Goal: Complete application form: Complete application form

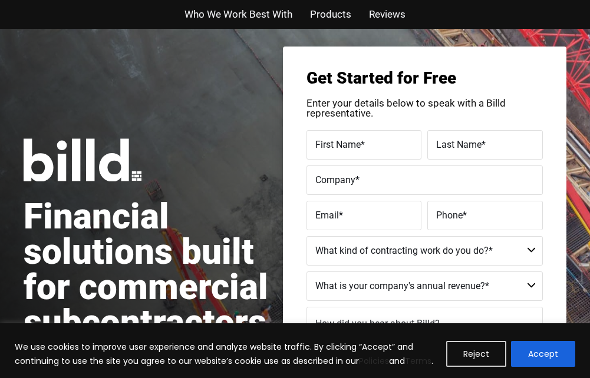
click at [378, 147] on label "First Name *" at bounding box center [364, 144] width 98 height 17
click at [378, 147] on input "First Name *" at bounding box center [363, 144] width 115 height 29
click at [377, 142] on label "First Name *" at bounding box center [364, 144] width 98 height 17
click at [377, 142] on input "First Name *" at bounding box center [363, 144] width 115 height 29
type input "Gary"
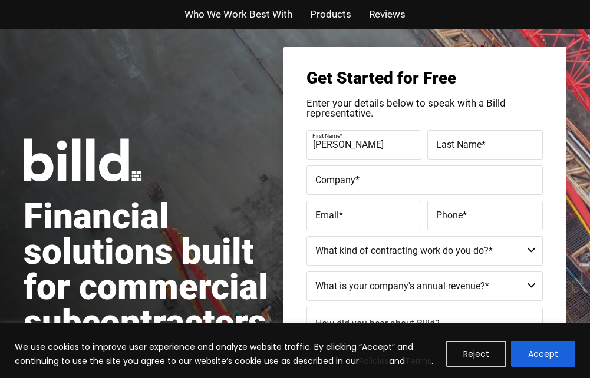
type input "Conner"
type input "Too Clear, LLC"
type input "garyconner@rennoc.net"
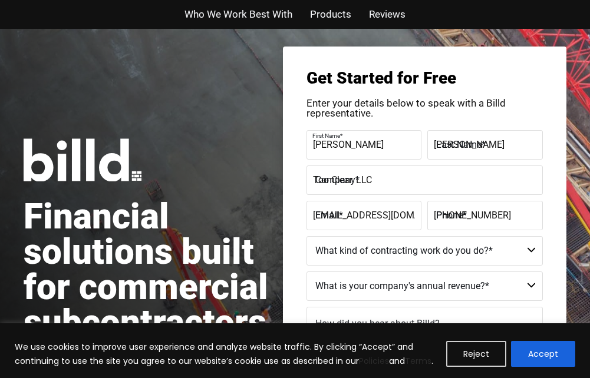
type input "(314) 379-3764"
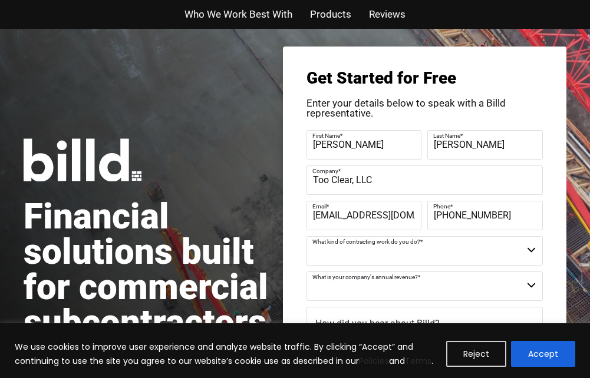
click at [385, 186] on input "Too Clear, LLC" at bounding box center [424, 180] width 236 height 29
drag, startPoint x: 350, startPoint y: 216, endPoint x: 320, endPoint y: 217, distance: 30.1
click at [320, 217] on input "garyconner@rennoc.net" at bounding box center [363, 215] width 115 height 29
drag, startPoint x: 415, startPoint y: 213, endPoint x: 238, endPoint y: 221, distance: 176.9
click at [238, 221] on div "Financial solutions built for commercial subcontractors Unlock your working cap…" at bounding box center [295, 286] width 542 height 515
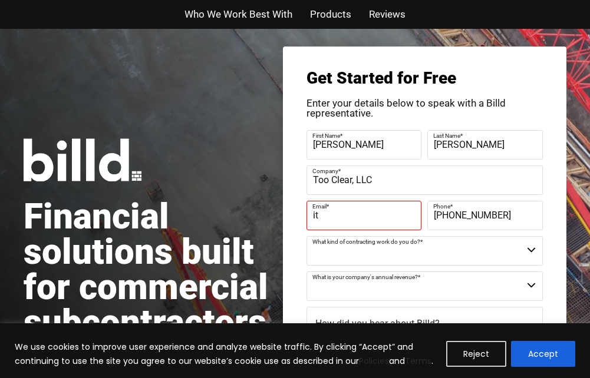
type input "itsclear@tooclear.com"
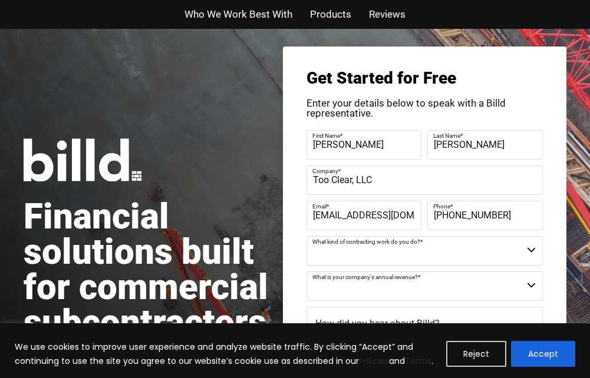
click at [530, 250] on select "Commercial Commercial and Residential Residential Not a Contractor" at bounding box center [424, 250] width 236 height 29
select select "Commercial"
click at [306, 236] on select "Commercial Commercial and Residential Residential Not a Contractor" at bounding box center [424, 250] width 236 height 29
click at [528, 283] on select "$40M + $25M - $40M $8M - $25M $4M - $8M $2M - $4M $1M - $2M Less than $1M" at bounding box center [424, 286] width 236 height 29
select select "Less than $1M"
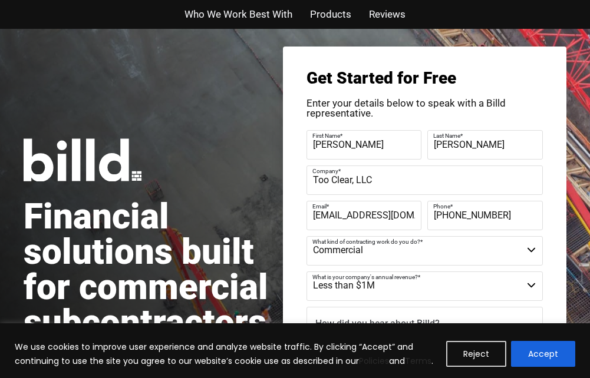
click at [306, 272] on select "$40M + $25M - $40M $8M - $25M $4M - $8M $2M - $4M $1M - $2M Less than $1M" at bounding box center [424, 286] width 236 height 29
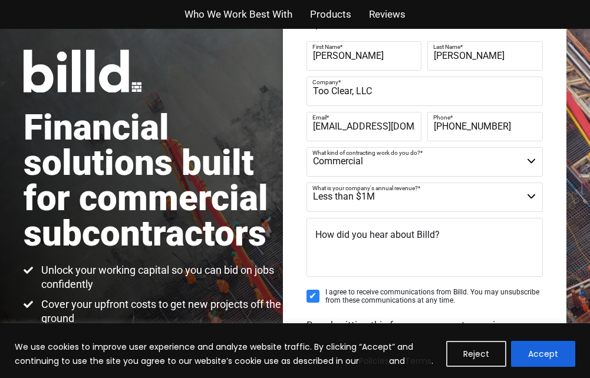
scroll to position [118, 0]
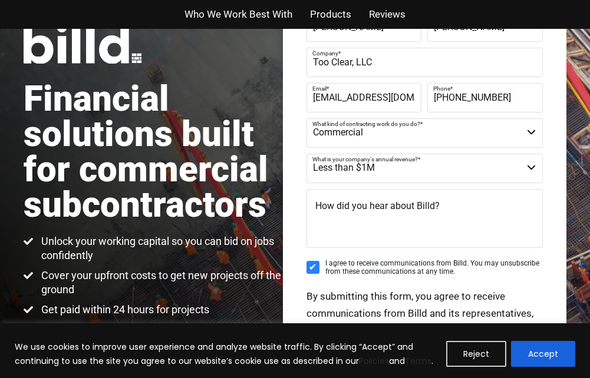
click at [444, 213] on textarea "How did you hear about Billd?" at bounding box center [424, 218] width 236 height 59
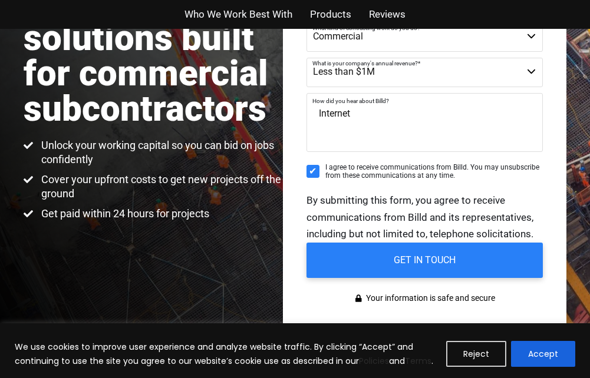
scroll to position [236, 0]
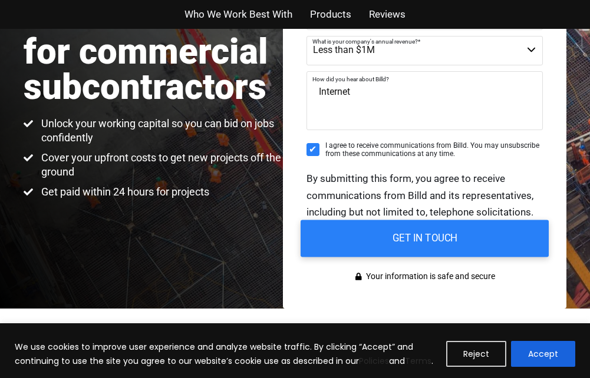
type textarea "Internet"
click at [442, 234] on input "GET IN TOUCH" at bounding box center [424, 238] width 248 height 37
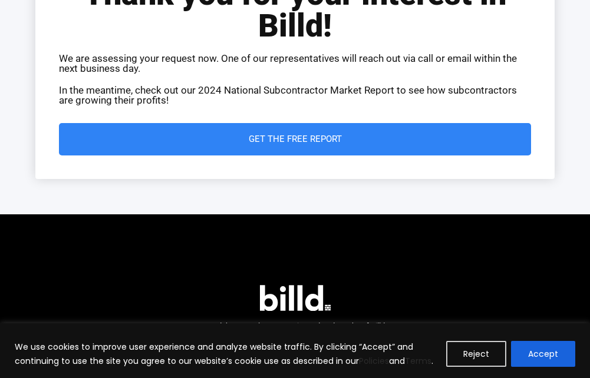
scroll to position [132, 0]
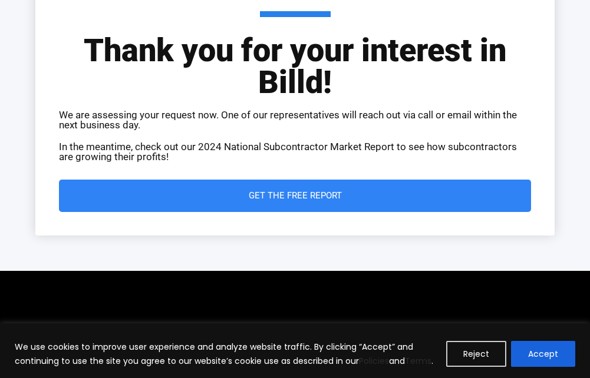
click at [257, 194] on span "Get the Free Report" at bounding box center [295, 195] width 93 height 9
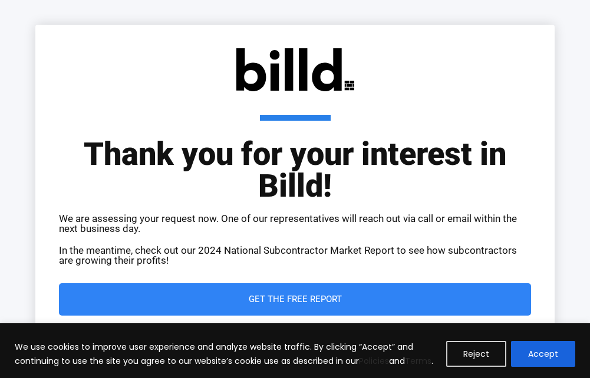
scroll to position [0, 0]
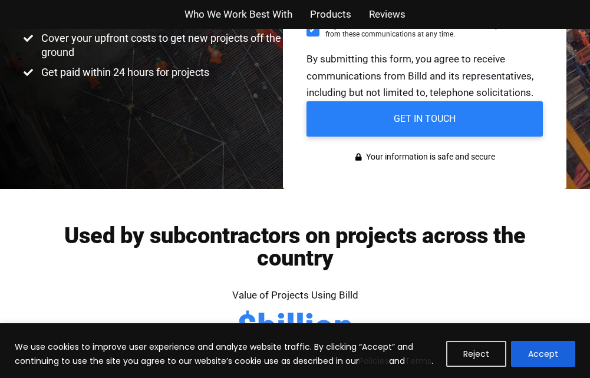
scroll to position [412, 0]
